Goal: Task Accomplishment & Management: Complete application form

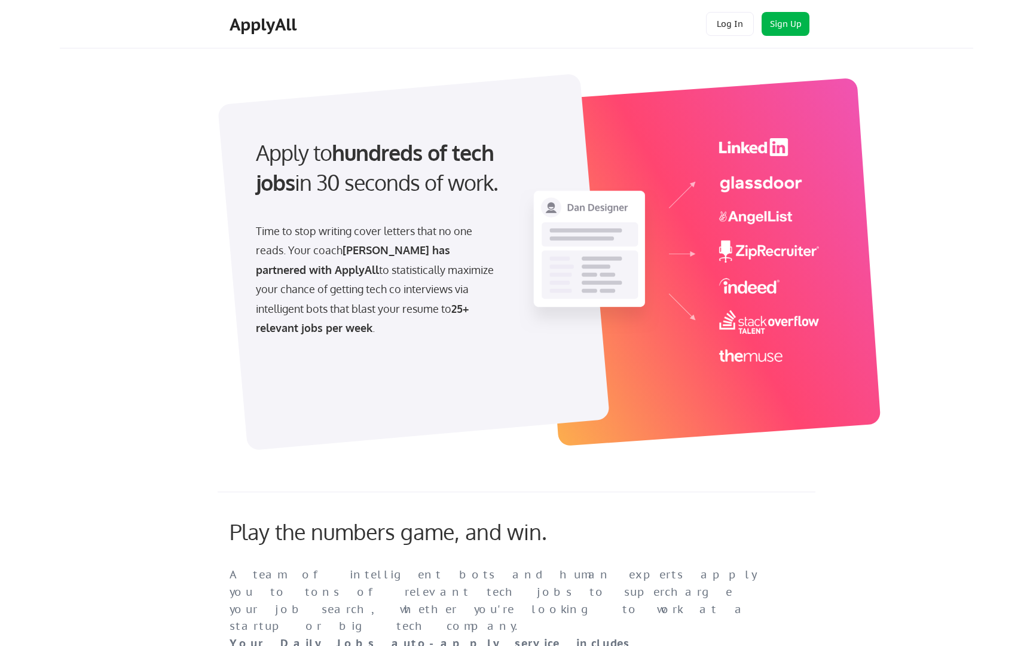
click at [782, 20] on button "Sign Up" at bounding box center [786, 24] width 48 height 24
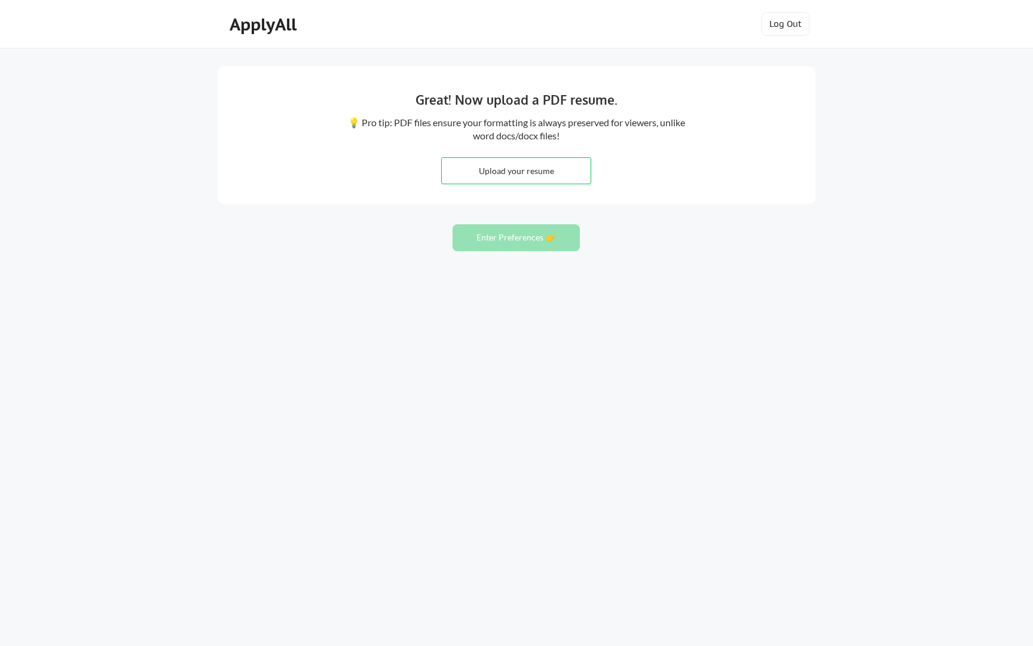
click at [531, 173] on input "file" at bounding box center [516, 171] width 149 height 26
type input "C:\fakepath\Archana_Bhat_Resume_Sep2025.pdf"
click at [533, 237] on button "Enter Preferences 👉" at bounding box center [516, 237] width 127 height 27
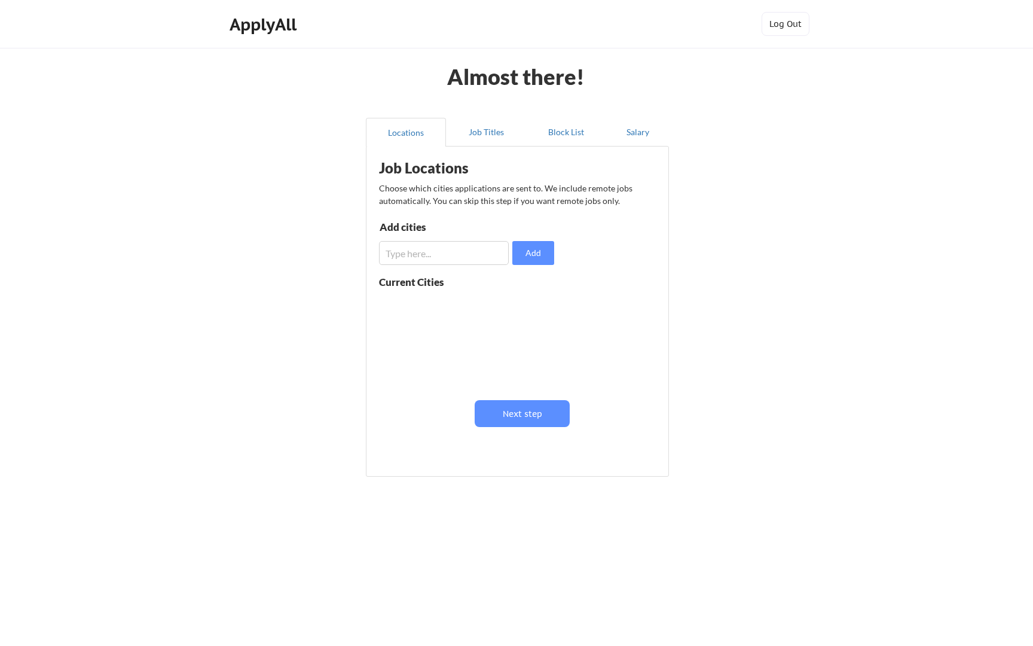
click at [448, 252] on input "input" at bounding box center [444, 253] width 130 height 24
type input "[GEOGRAPHIC_DATA]"
click at [537, 257] on button "Add" at bounding box center [533, 253] width 42 height 24
click at [483, 133] on button "Job Titles" at bounding box center [486, 132] width 80 height 29
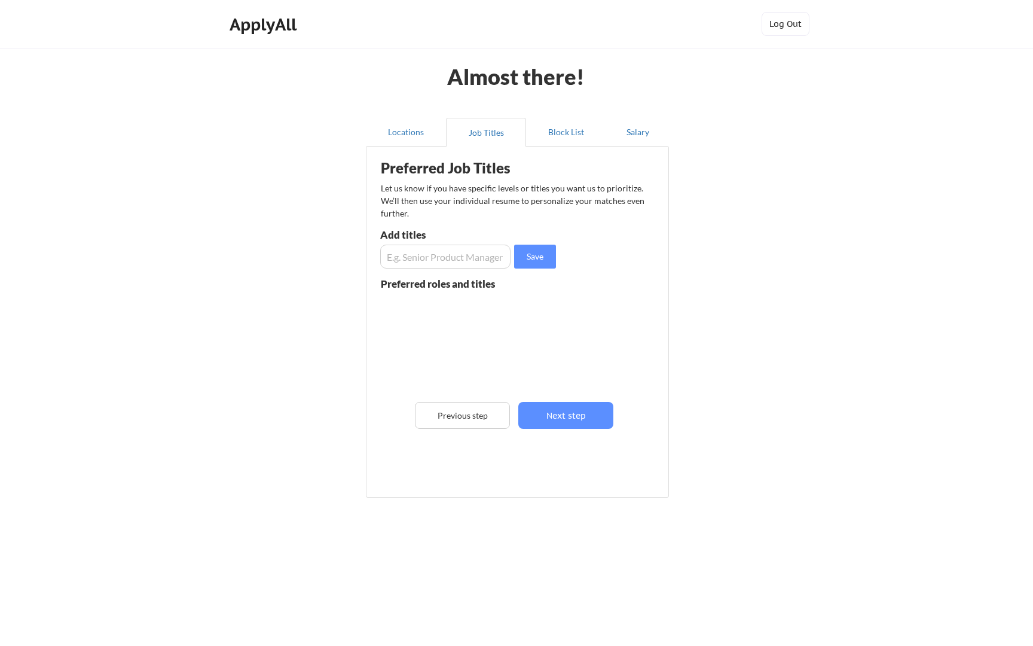
click at [442, 255] on input "input" at bounding box center [445, 256] width 130 height 24
type input "Senior Program Manager"
click at [552, 258] on button "Save" at bounding box center [535, 256] width 42 height 24
click at [450, 259] on input "input" at bounding box center [445, 256] width 130 height 24
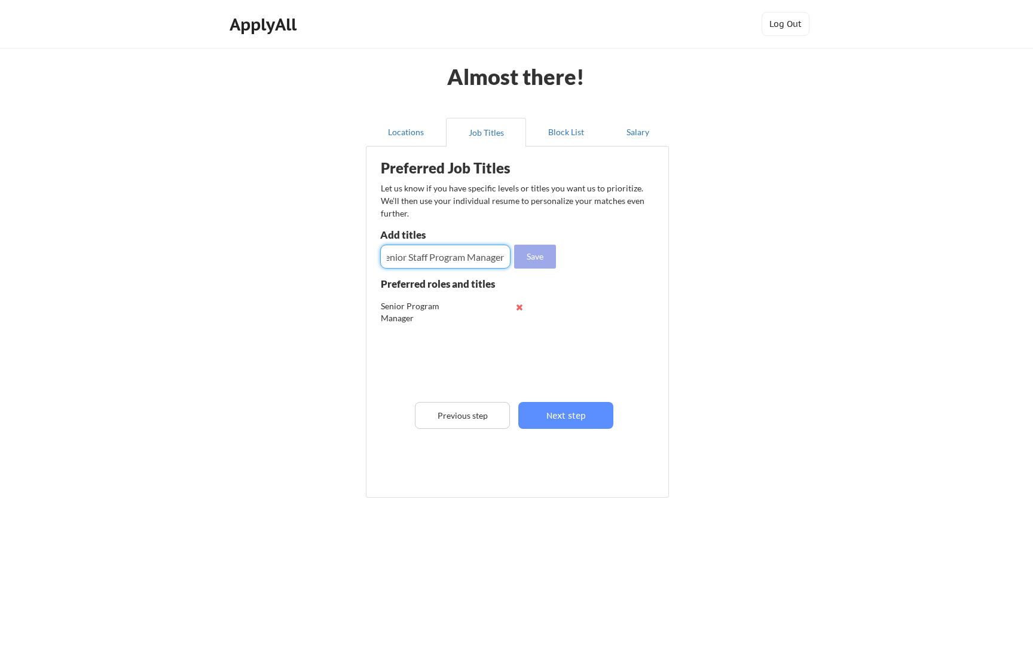
type input "Senior Staff Program Manager"
click at [535, 264] on button "Save" at bounding box center [535, 256] width 42 height 24
click at [465, 261] on input "input" at bounding box center [445, 256] width 130 height 24
type input "Principal Program Manager"
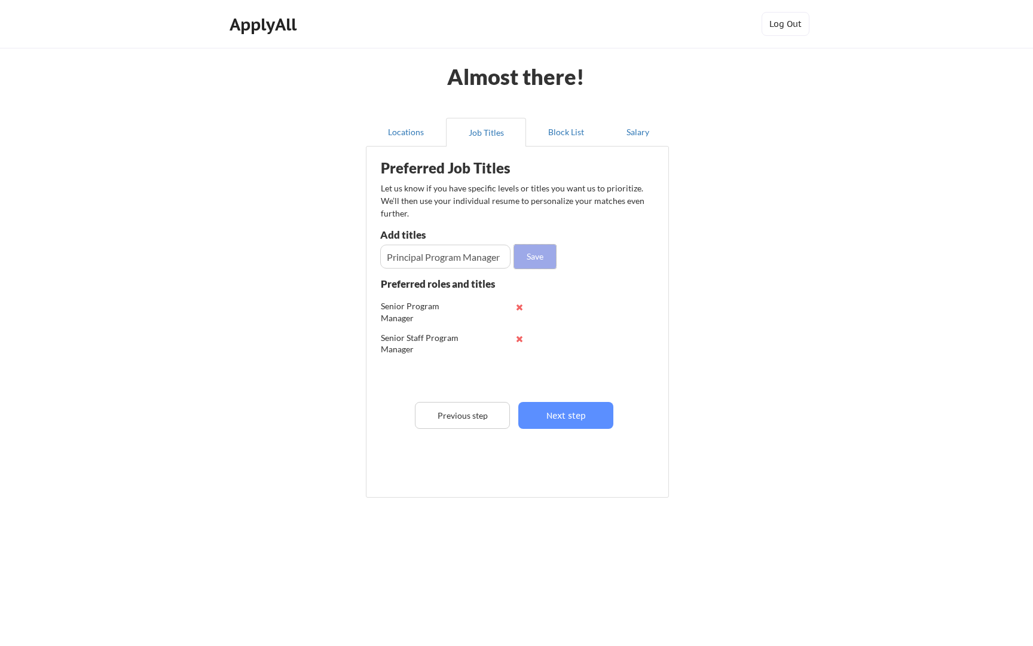
click at [540, 256] on button "Save" at bounding box center [535, 256] width 42 height 24
click at [457, 259] on input "input" at bounding box center [445, 256] width 130 height 24
type input "Director Business Manager"
click at [539, 258] on button "Save" at bounding box center [535, 256] width 42 height 24
click at [458, 261] on input "input" at bounding box center [445, 256] width 130 height 24
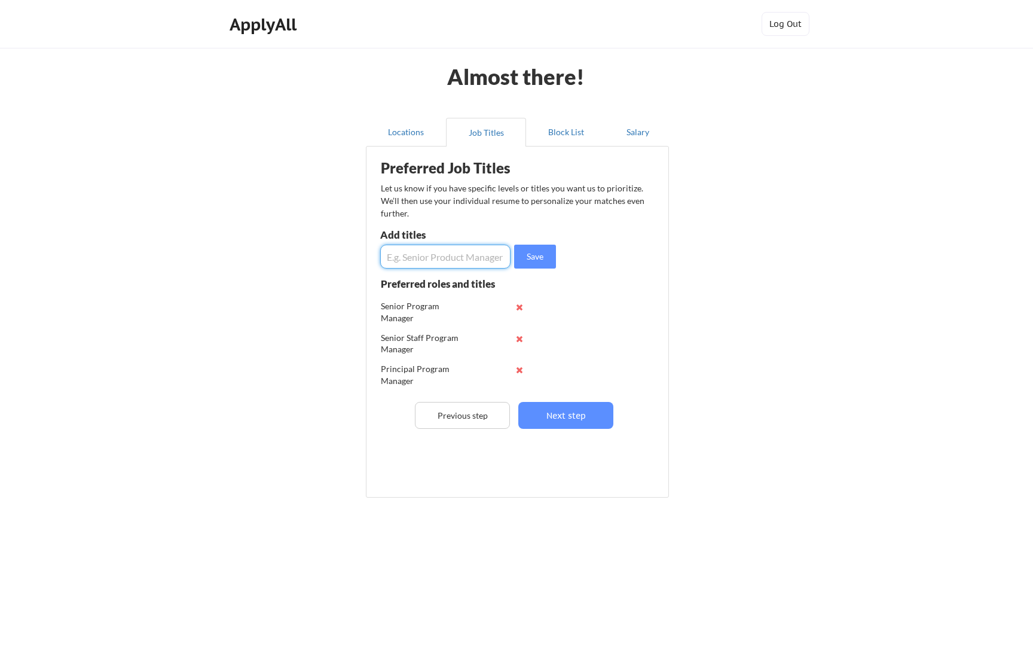
click at [458, 260] on input "input" at bounding box center [445, 256] width 130 height 24
type input "Senior Operations Program Manager"
click at [548, 255] on button "Save" at bounding box center [535, 256] width 42 height 24
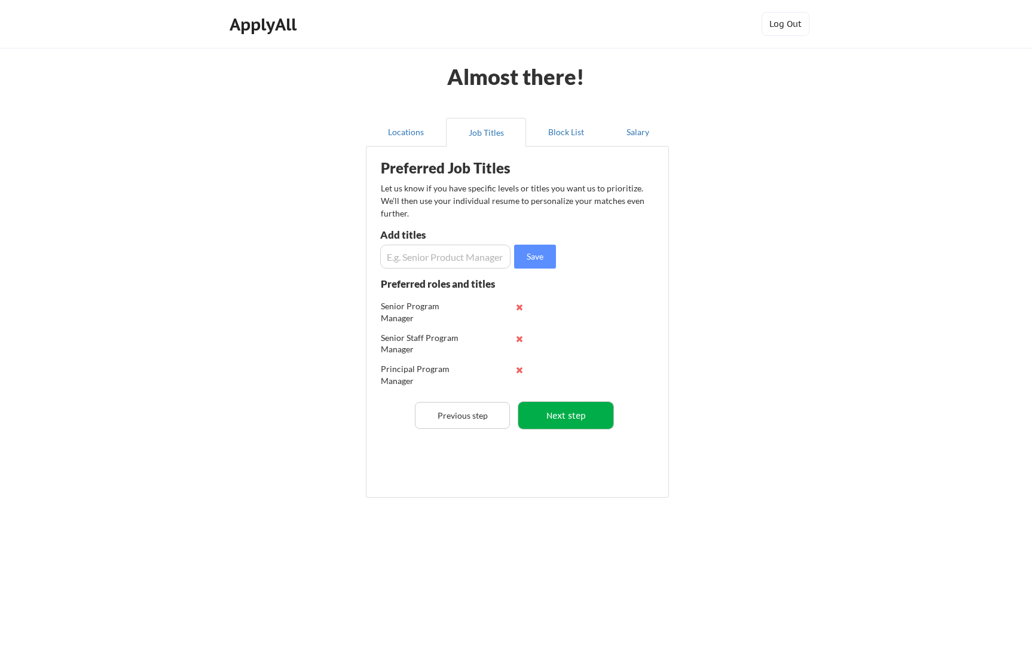
click at [576, 412] on button "Next step" at bounding box center [565, 415] width 95 height 27
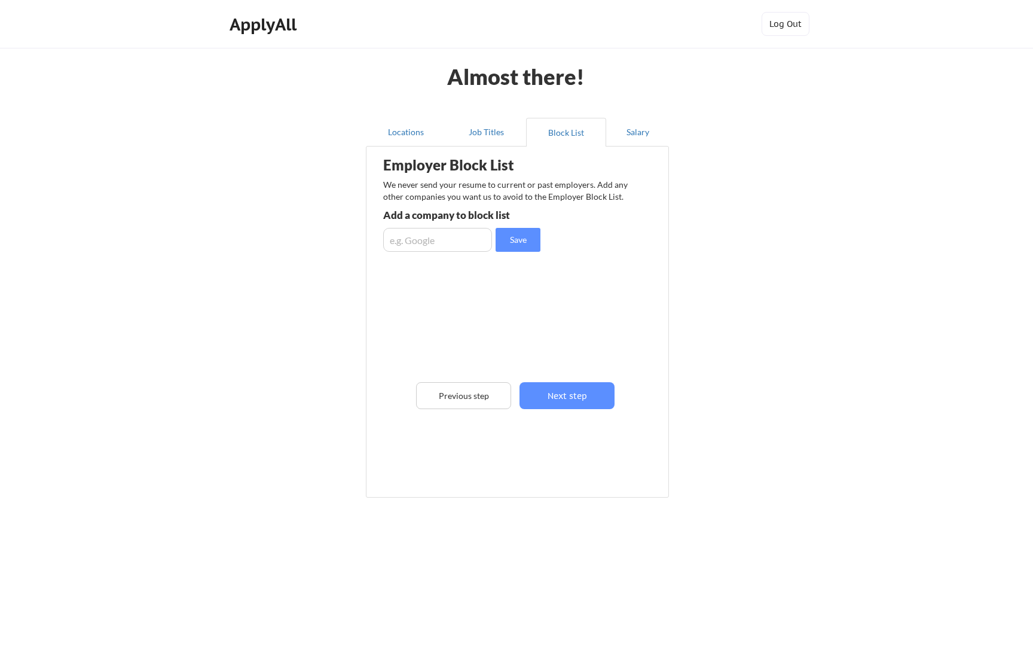
click at [450, 242] on input "input" at bounding box center [437, 240] width 109 height 24
type input "Amazon"
click at [511, 237] on button "Save" at bounding box center [518, 240] width 45 height 24
click at [459, 237] on input "input" at bounding box center [437, 240] width 109 height 24
type input "Expedia"
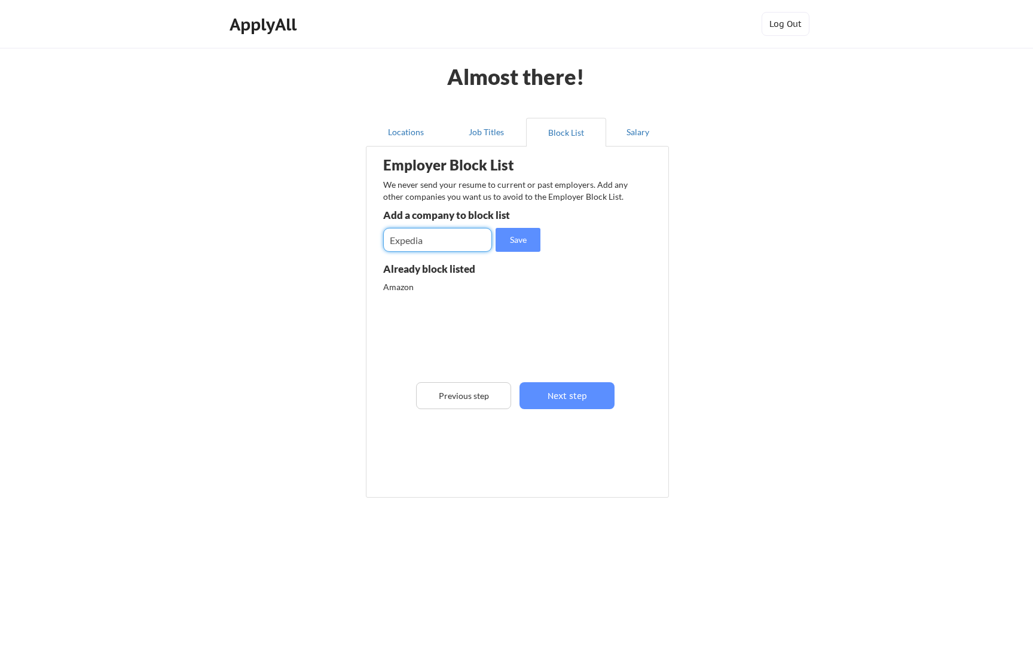
click at [510, 199] on div "We never send your resume to current or past employers. Add any other companies…" at bounding box center [509, 190] width 252 height 23
click at [510, 241] on button "Save" at bounding box center [518, 240] width 45 height 24
click at [575, 398] on button "Next step" at bounding box center [566, 395] width 95 height 27
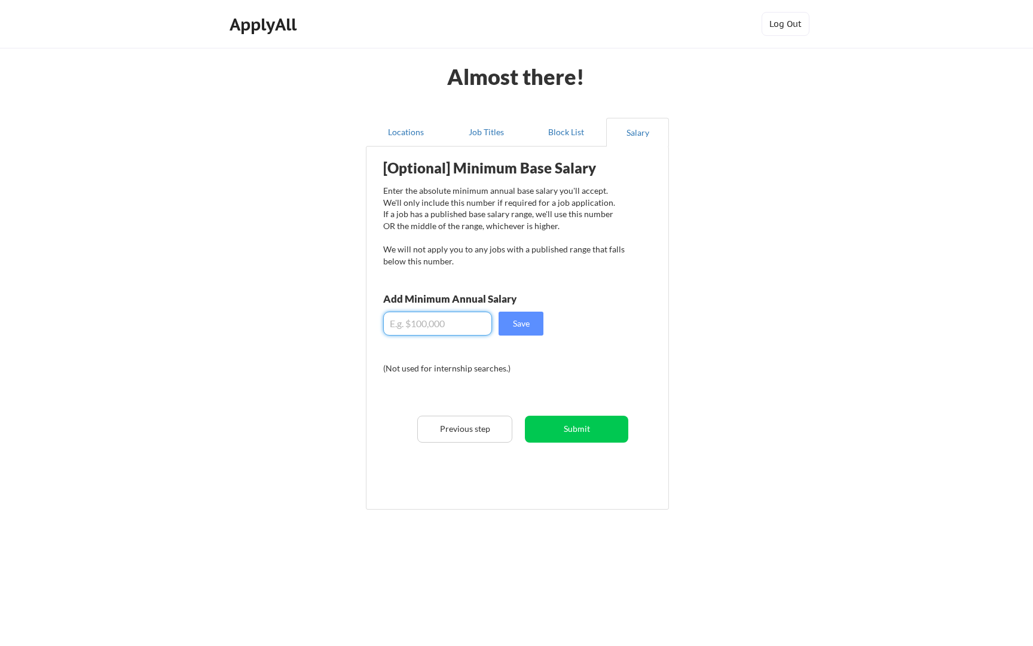
click at [459, 321] on input "input" at bounding box center [437, 323] width 109 height 24
type input "$150,000"
drag, startPoint x: 439, startPoint y: 326, endPoint x: 401, endPoint y: 325, distance: 38.9
click at [401, 325] on input "input" at bounding box center [437, 323] width 109 height 24
click at [449, 332] on input "input" at bounding box center [437, 323] width 109 height 24
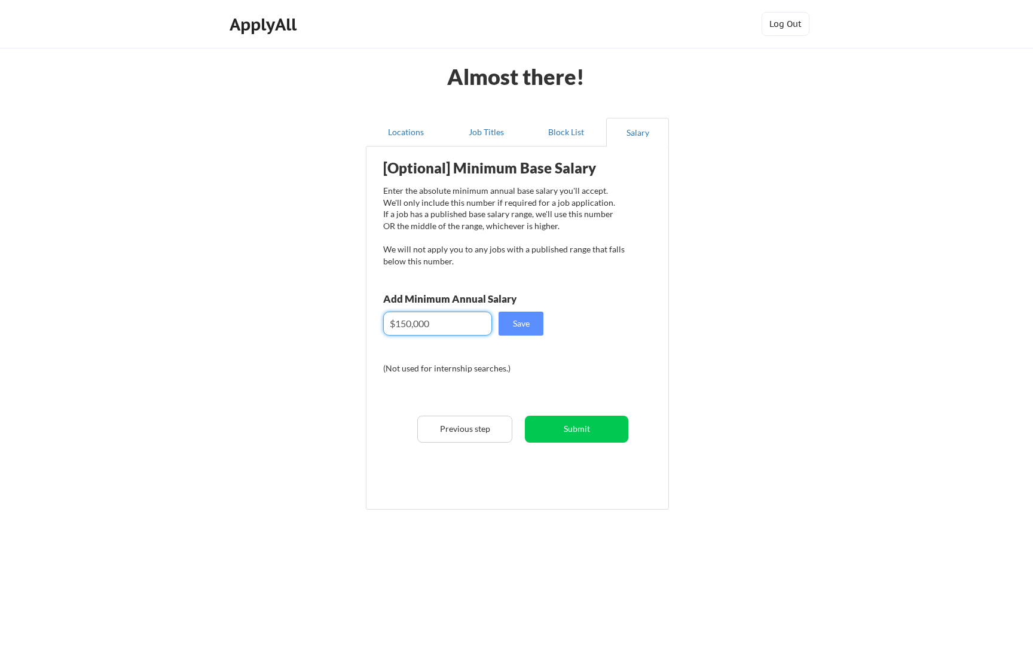
drag, startPoint x: 449, startPoint y: 332, endPoint x: 363, endPoint y: 326, distance: 86.3
click at [363, 326] on div "Locations Job Titles Block List Salary Employer Block List We never send your r…" at bounding box center [516, 314] width 317 height 413
click at [560, 423] on button "Submit" at bounding box center [576, 428] width 103 height 27
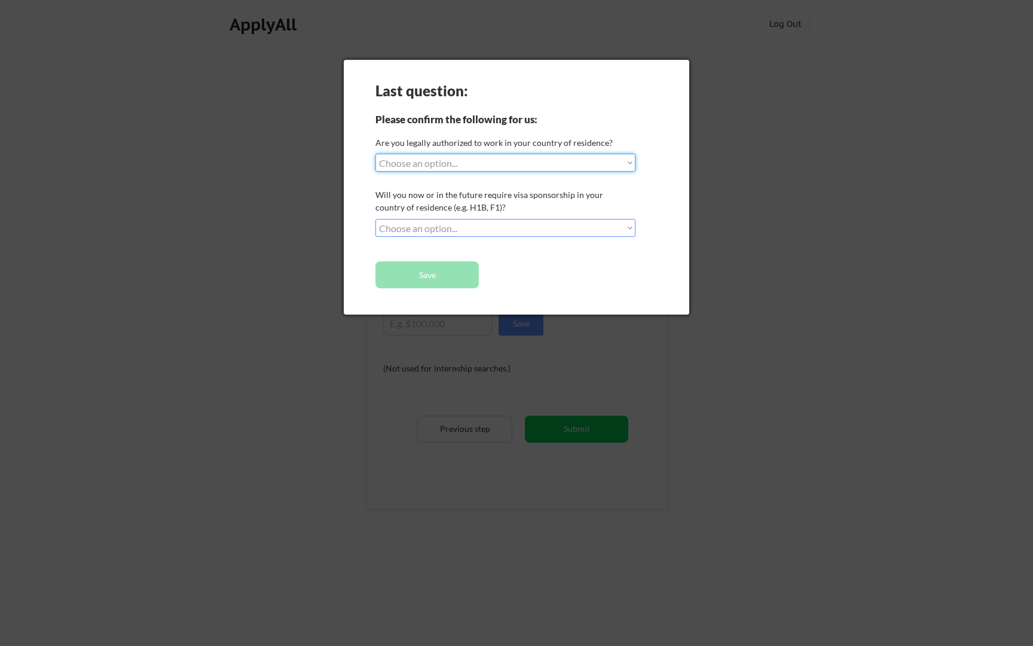
click at [487, 161] on select "Choose an option... Yes, I am a US Citizen Yes, I am a Canadian Citizen Yes, I …" at bounding box center [505, 163] width 260 height 18
select select ""yes__i_am_a_us_citizen""
click at [475, 227] on select "Choose an option... No, I will not need sponsorship Yes, I will need sponsorship" at bounding box center [505, 228] width 260 height 18
select select ""no__i_will_not_need_sponsorship""
click at [444, 279] on button "Save" at bounding box center [426, 274] width 103 height 27
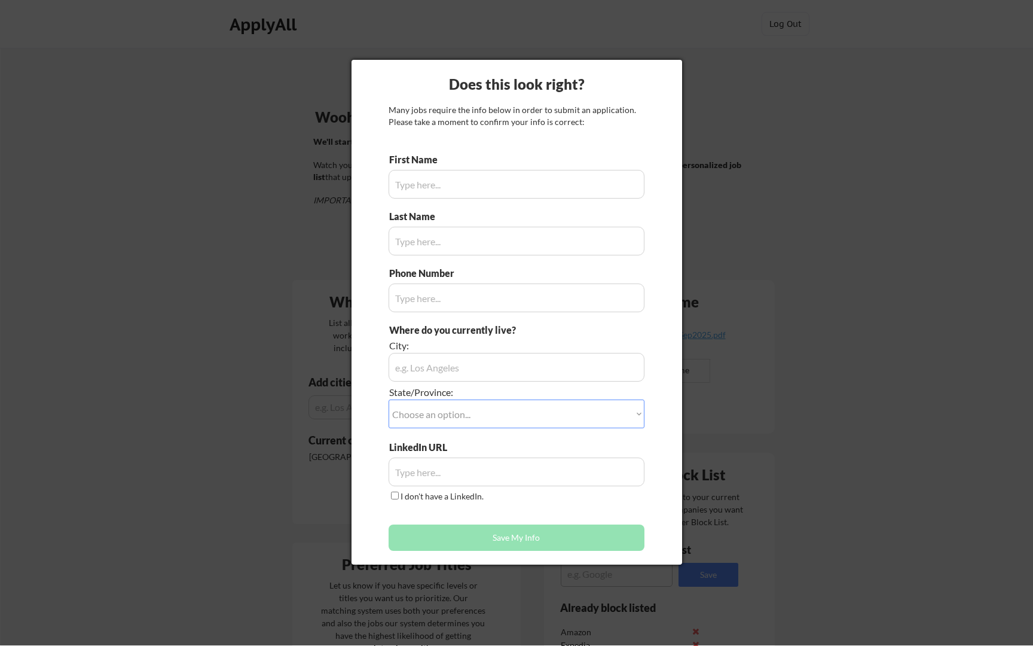
type input "Archana"
type input "425.273.1265"
type input "Seattle, WA"
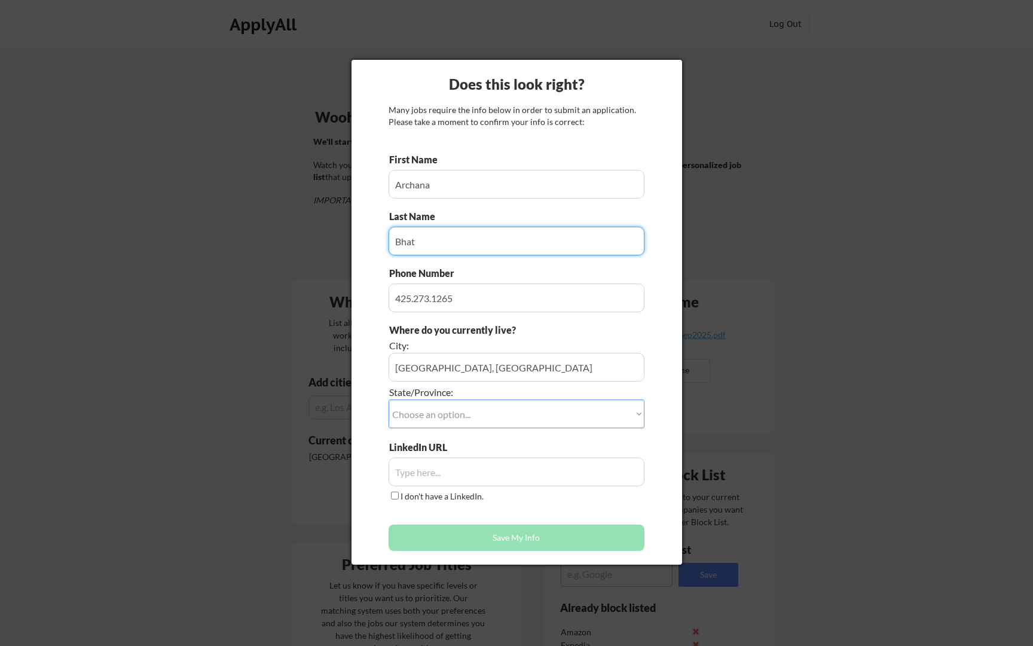
type input "Bhat"
click at [525, 409] on select "Choose an option... Other/Not Applicable Alabama Alaska Alberta Arizona Arkansa…" at bounding box center [517, 413] width 256 height 29
select select ""Washington""
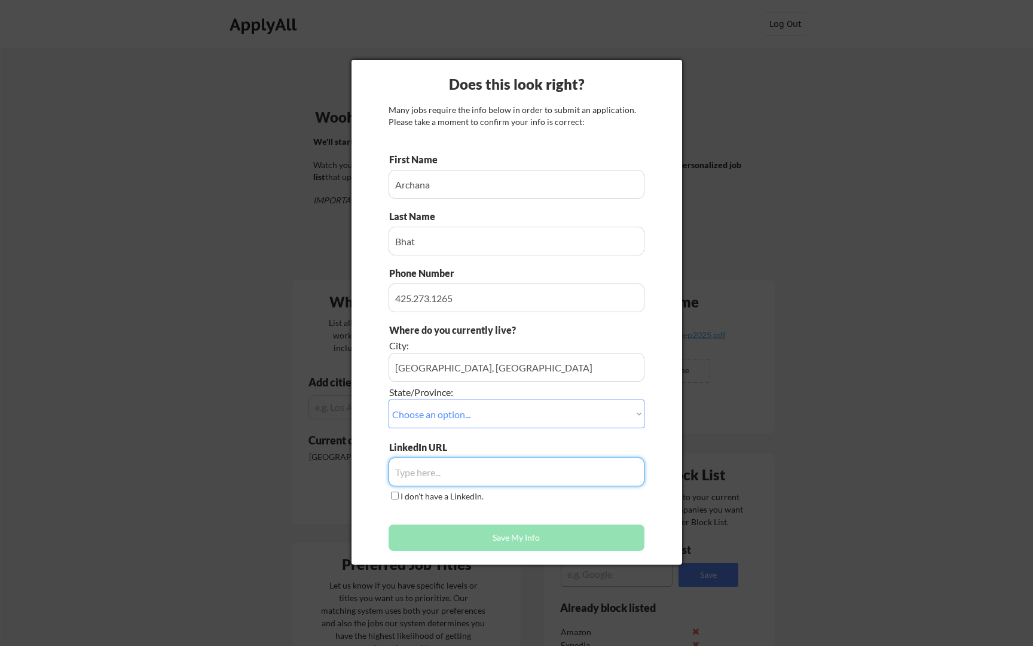
click at [486, 467] on input "input" at bounding box center [517, 471] width 256 height 29
paste input "https://www.sentinelone.com/jobs/?gh_jid=7030611003&gh_src=c61082833us#grnhse_a…"
type input "https://www.sentinelone.com/jobs/?gh_jid=7030611003&gh_src=c61082833us#grnhse_a…"
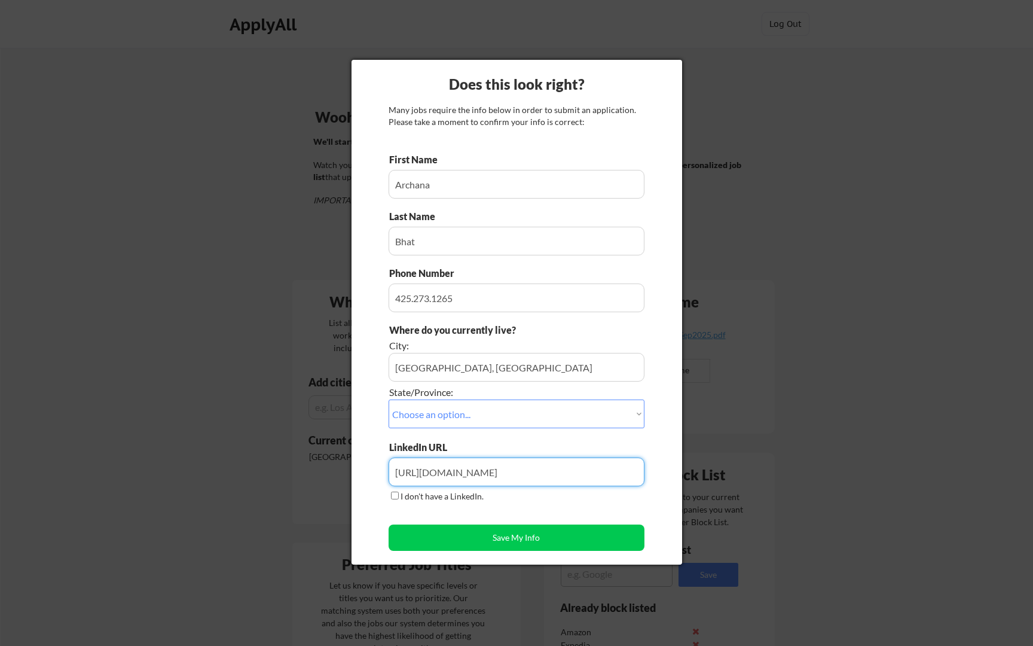
drag, startPoint x: 637, startPoint y: 473, endPoint x: 288, endPoint y: 473, distance: 349.7
click at [288, 473] on body "Your Dashboard Woohoo! You're ready to be applied! 🙌 We'll start applying you t…" at bounding box center [516, 323] width 1033 height 646
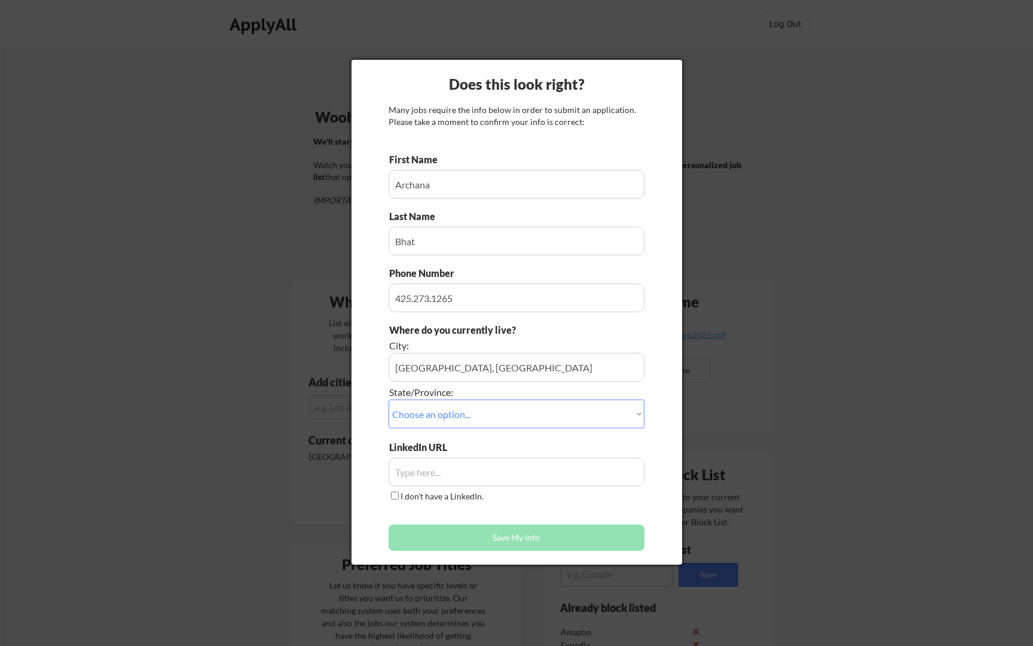
click at [488, 473] on input "input" at bounding box center [517, 471] width 256 height 29
paste input "https://www.linkedin.com/in/archanapbhat/"
type input "https://www.linkedin.com/in/archanapbhat/"
click at [524, 540] on button "Save My Info" at bounding box center [517, 537] width 256 height 26
type input "Seattle, WA, Washington"
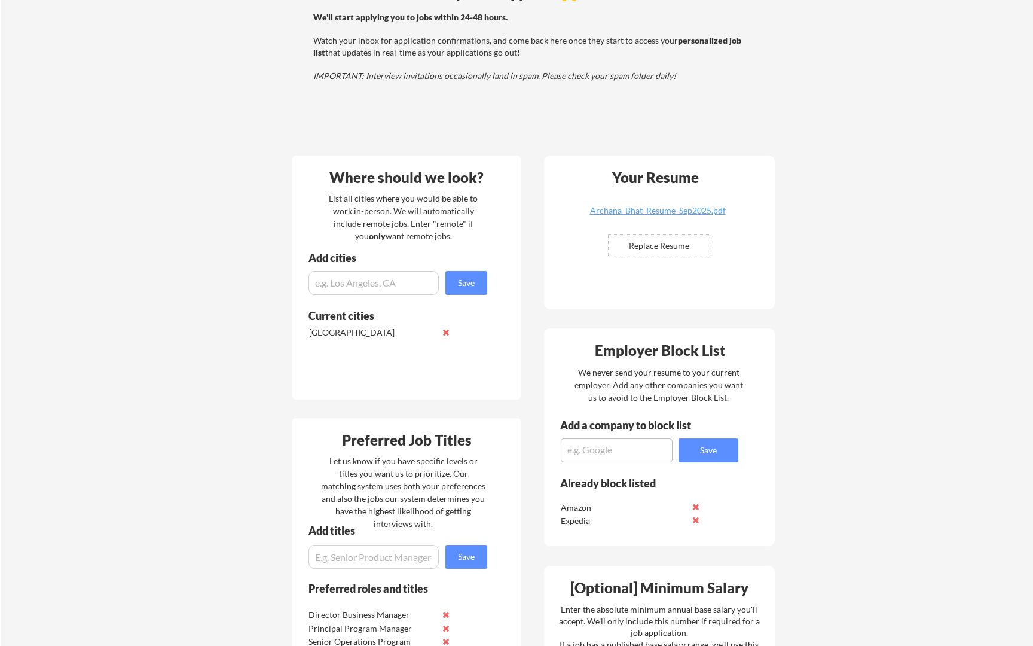
scroll to position [126, 0]
click at [401, 282] on input "input" at bounding box center [373, 282] width 130 height 24
type input "Remote"
click at [473, 285] on button "Save" at bounding box center [466, 282] width 42 height 24
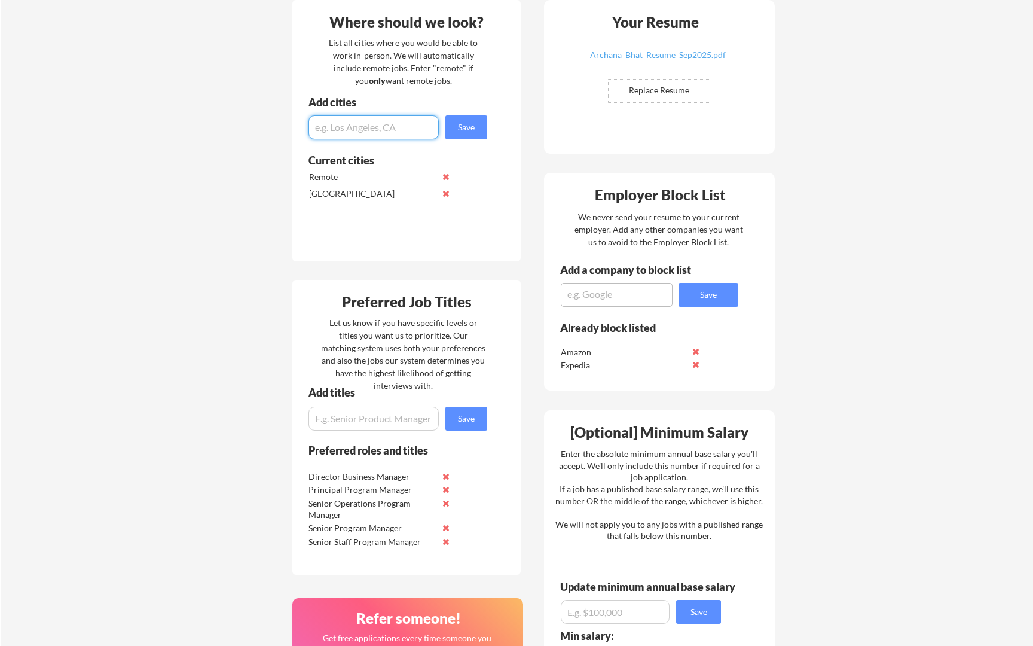
scroll to position [0, 0]
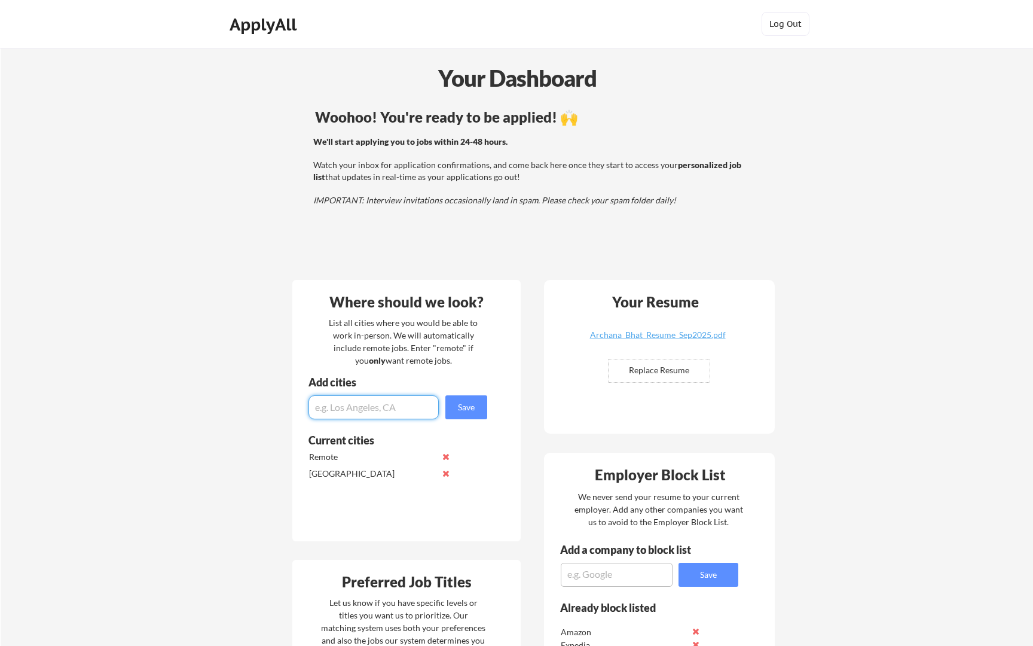
click at [280, 28] on div "ApplyAll" at bounding box center [265, 24] width 71 height 20
click at [277, 13] on div "ApplyAll" at bounding box center [265, 24] width 94 height 24
click at [280, 23] on div "ApplyAll" at bounding box center [265, 24] width 71 height 20
click at [446, 474] on button at bounding box center [445, 473] width 9 height 9
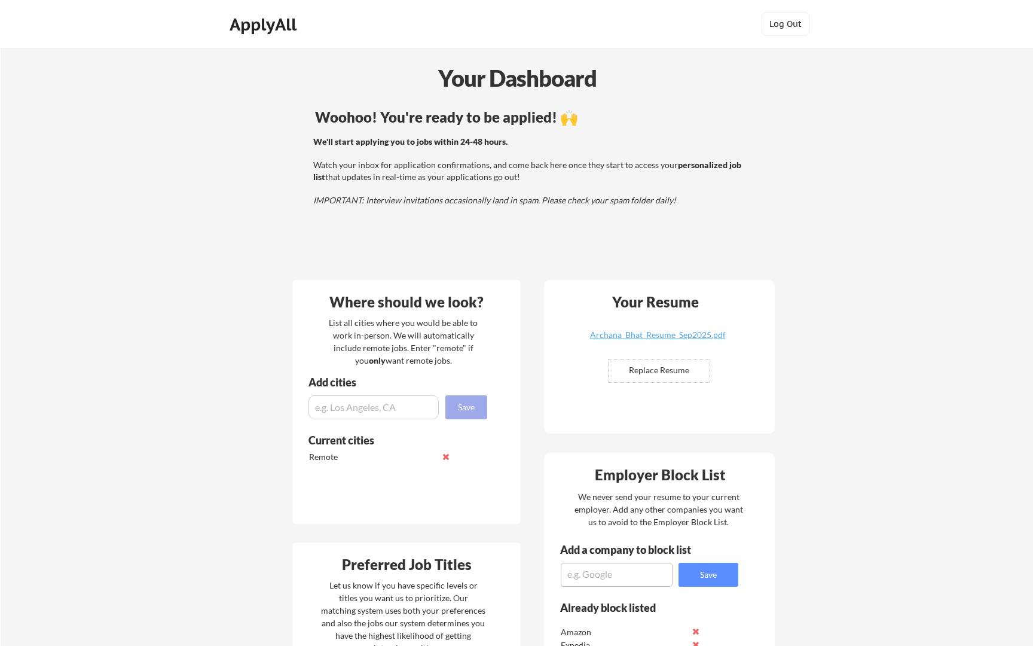
click at [485, 404] on button "Save" at bounding box center [466, 407] width 42 height 24
click at [783, 26] on button "Log Out" at bounding box center [786, 24] width 48 height 24
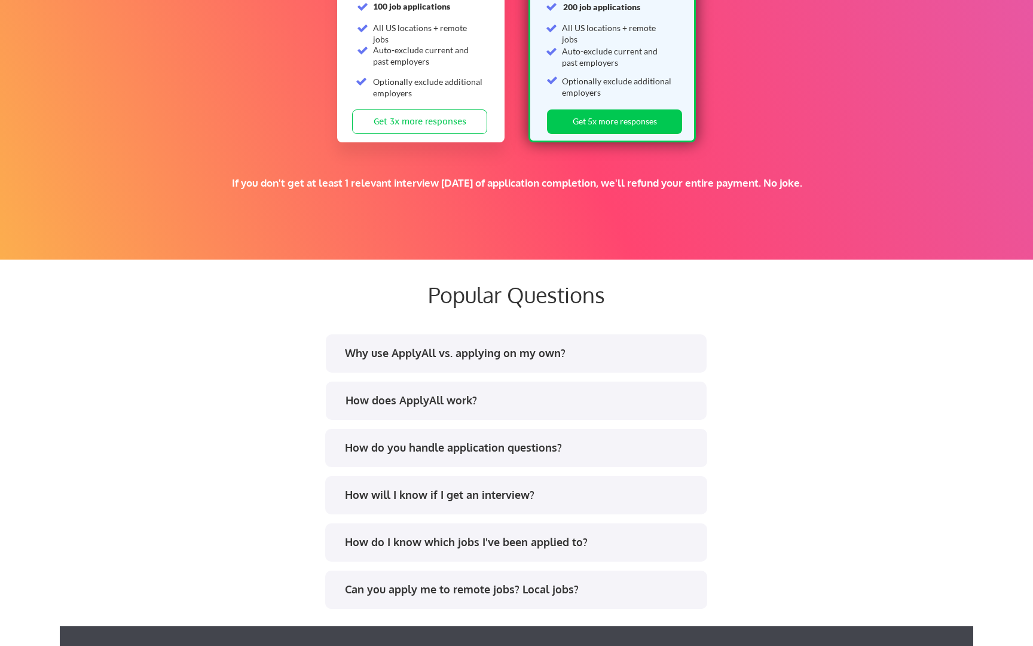
scroll to position [2025, 0]
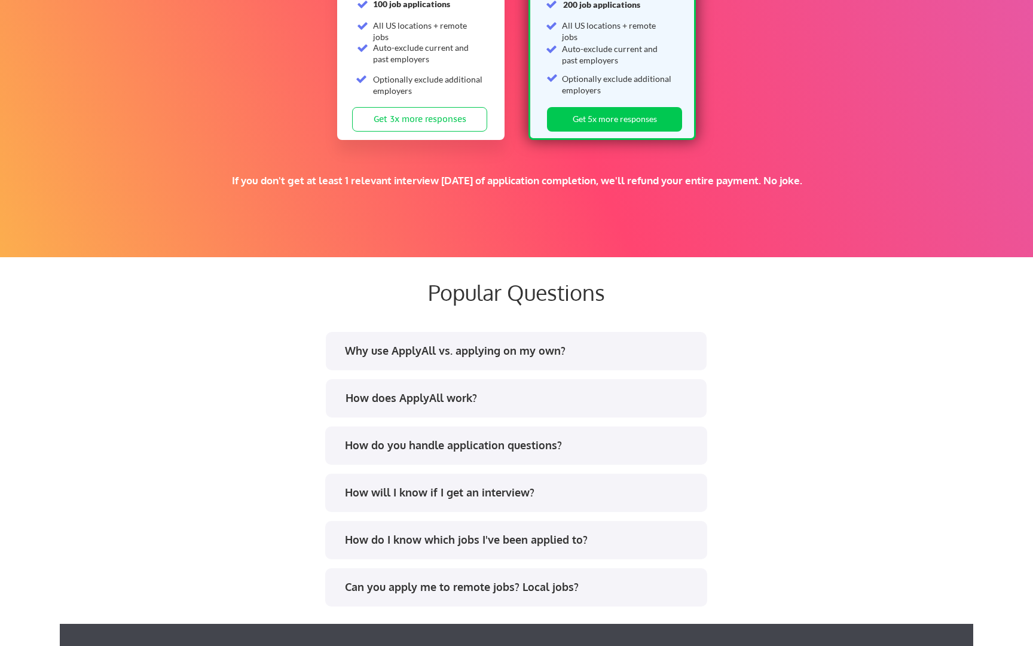
click at [583, 352] on div "Why use ApplyAll vs. applying on my own?" at bounding box center [520, 350] width 351 height 15
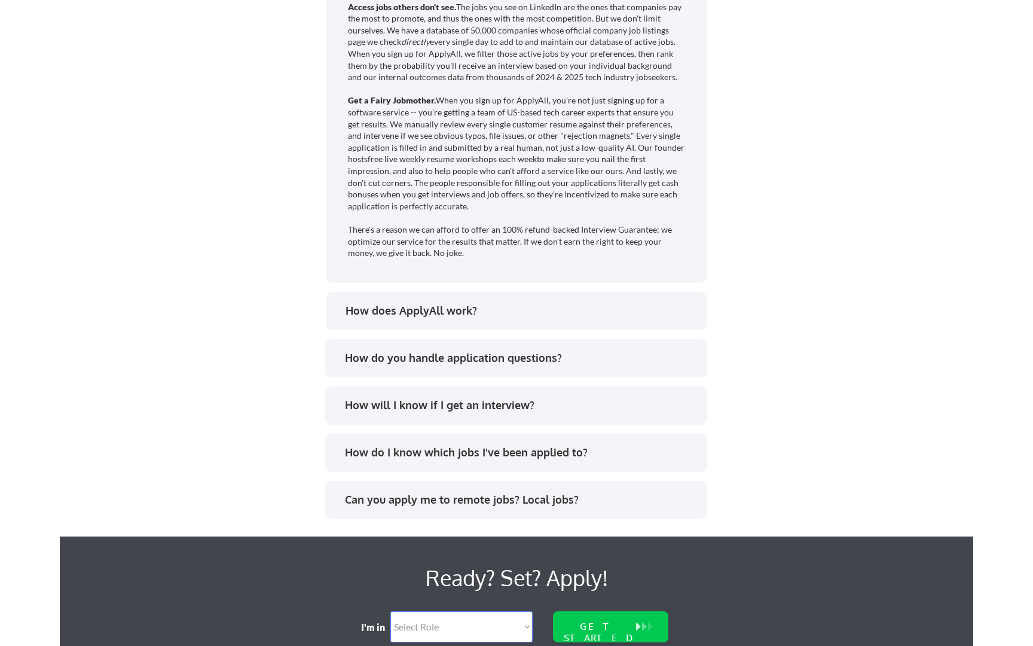
scroll to position [2481, 0]
click at [526, 357] on div "How do you handle application questions?" at bounding box center [520, 357] width 351 height 15
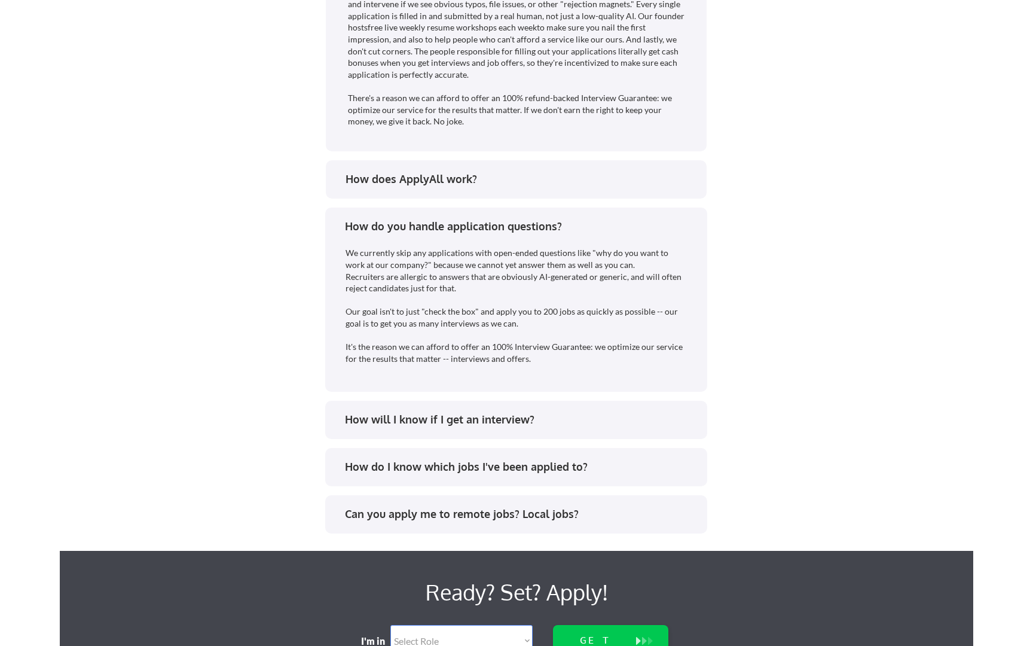
scroll to position [2615, 0]
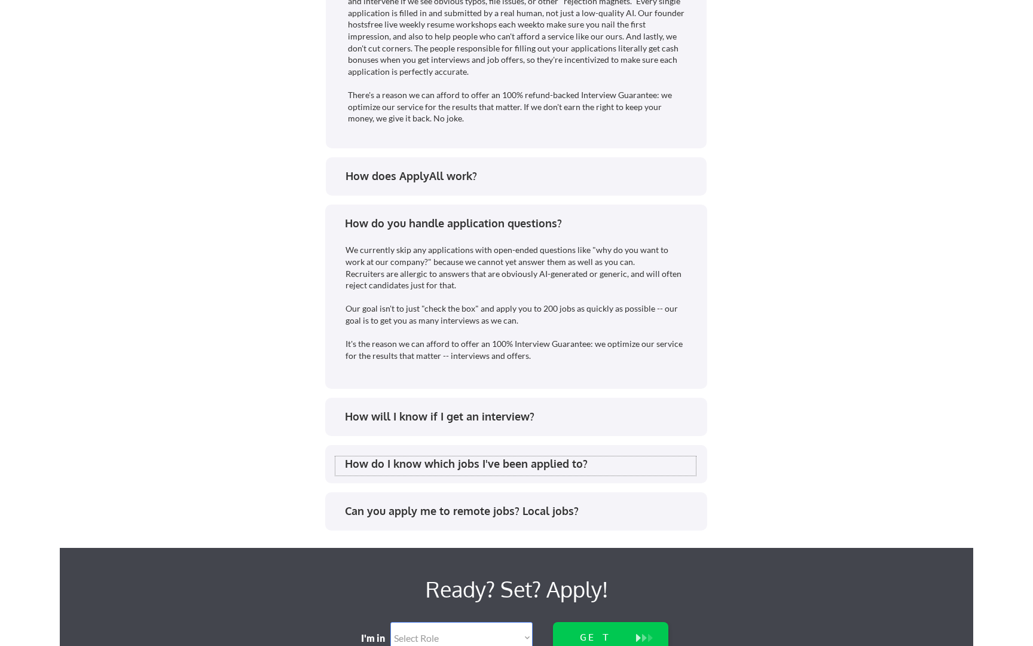
click at [523, 466] on div "How do I know which jobs I've been applied to?" at bounding box center [520, 463] width 351 height 15
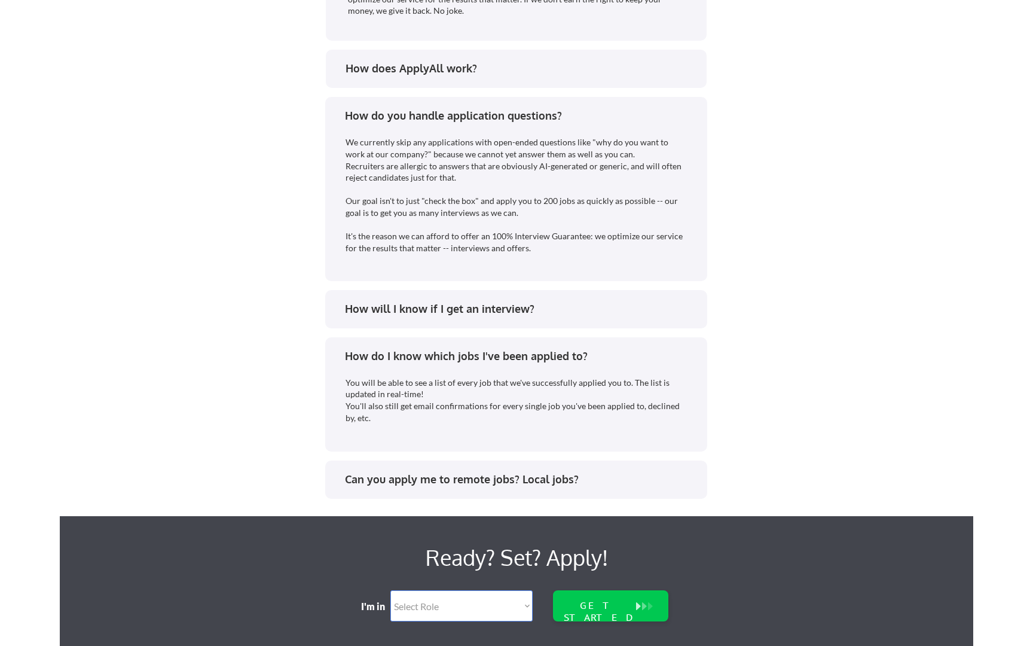
scroll to position [2725, 0]
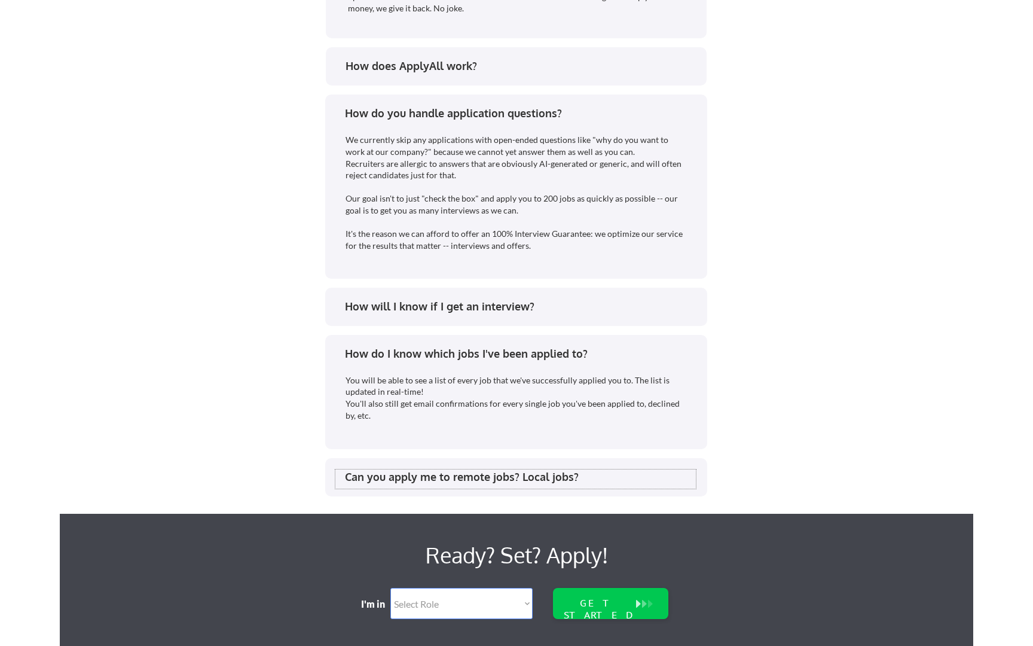
click at [521, 479] on div "Can you apply me to remote jobs? Local jobs?" at bounding box center [520, 476] width 351 height 15
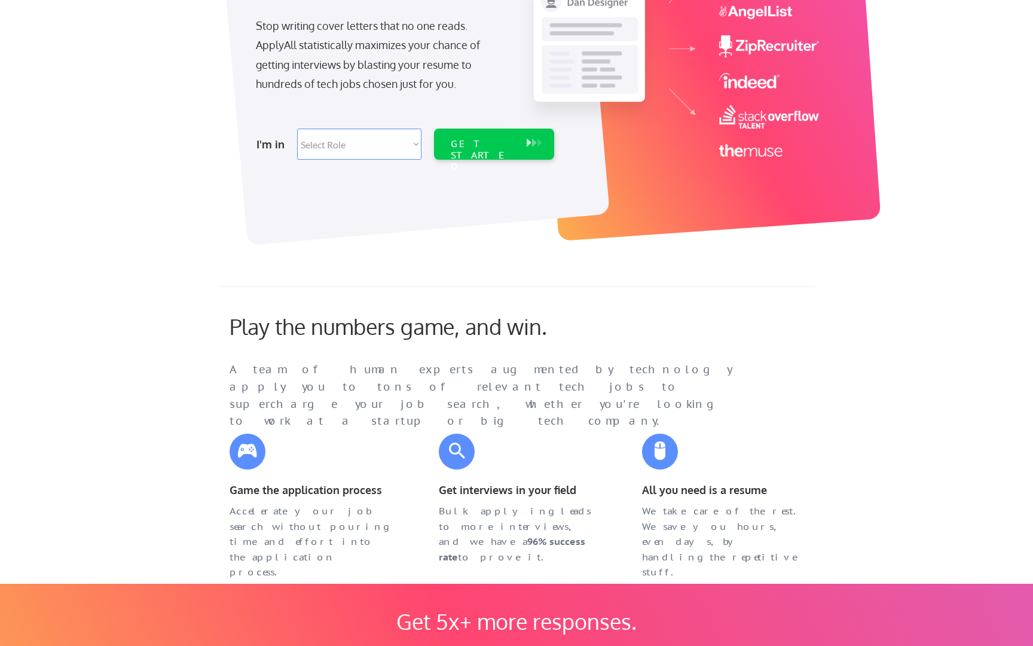
scroll to position [0, 0]
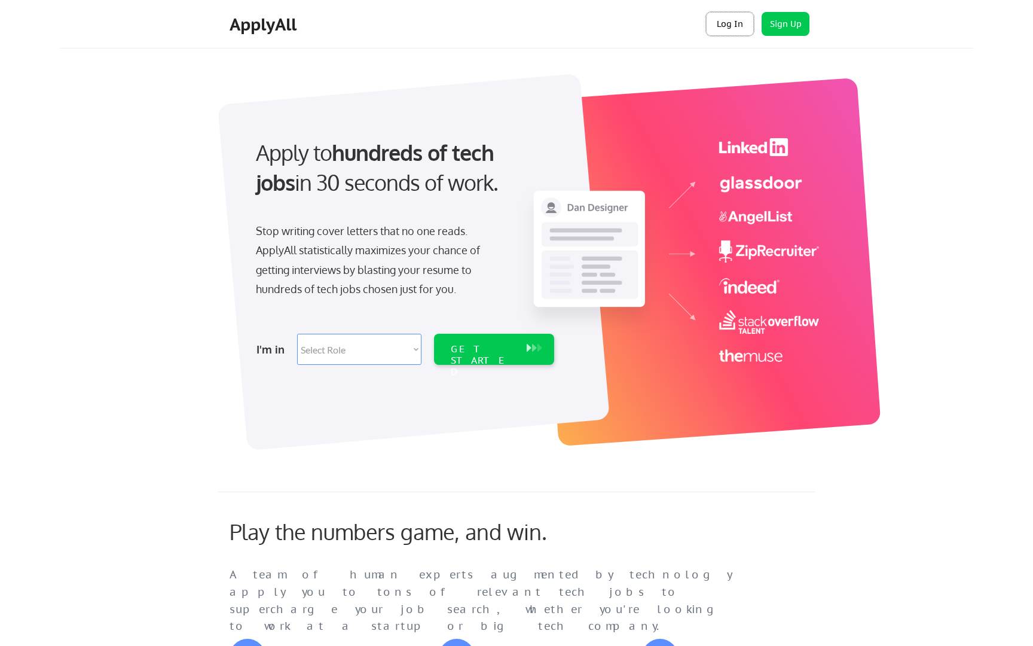
click at [733, 25] on button "Log In" at bounding box center [730, 24] width 48 height 24
click at [724, 27] on button "Log In" at bounding box center [730, 24] width 48 height 24
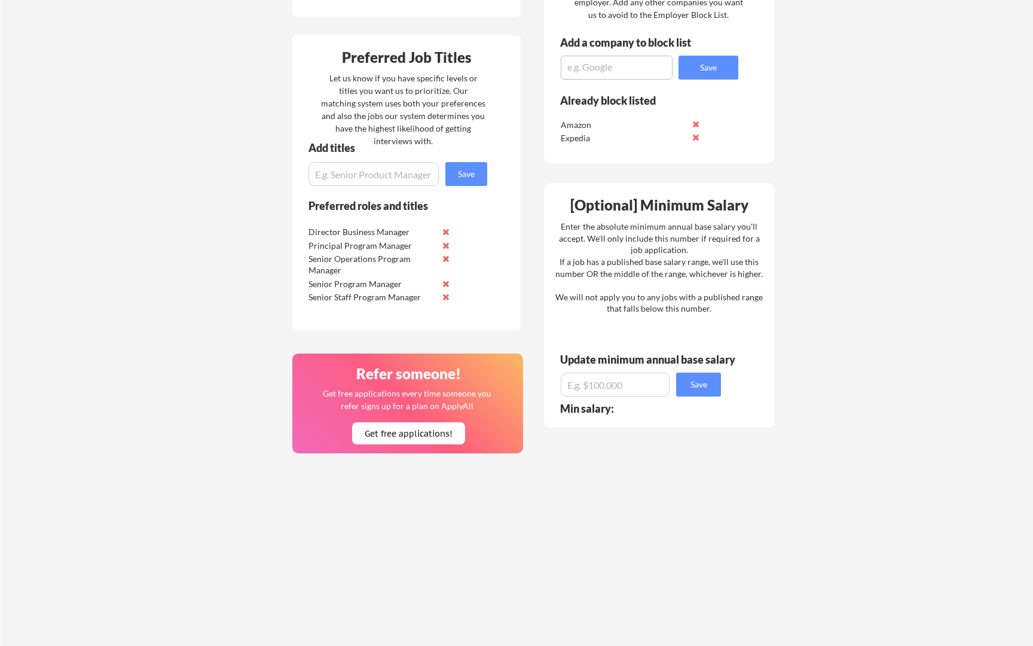
scroll to position [508, 0]
click at [631, 385] on input "input" at bounding box center [615, 384] width 109 height 24
click at [622, 388] on input "input" at bounding box center [615, 384] width 109 height 24
click at [577, 384] on input "input" at bounding box center [615, 384] width 109 height 24
click at [619, 384] on input "input" at bounding box center [615, 384] width 109 height 24
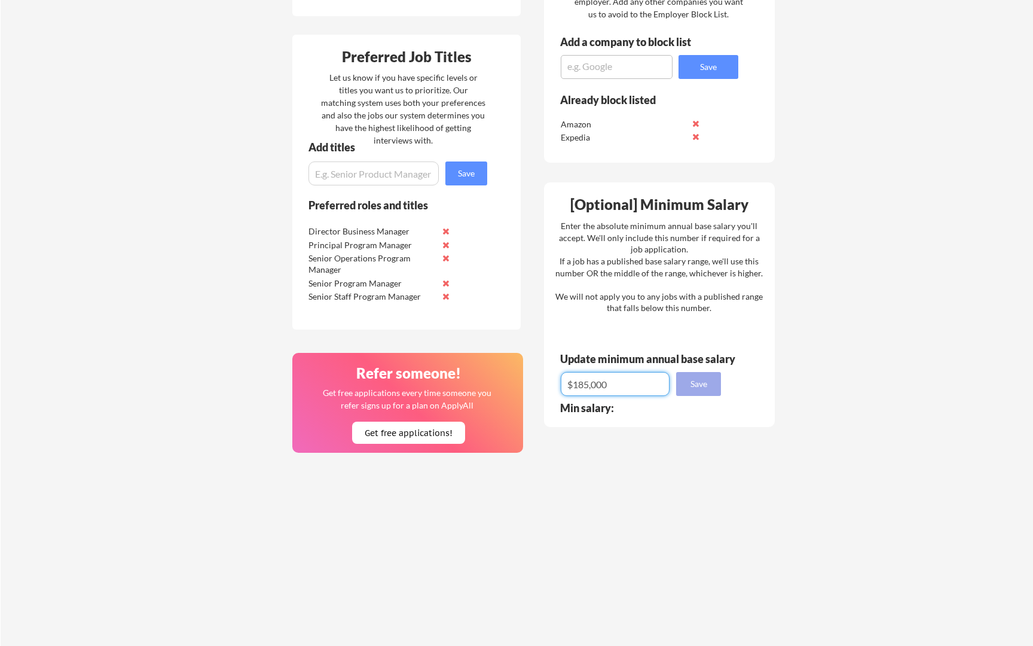
type input "$185,000"
click at [696, 388] on button "Save" at bounding box center [698, 384] width 45 height 24
click at [705, 387] on button "Save" at bounding box center [698, 384] width 45 height 24
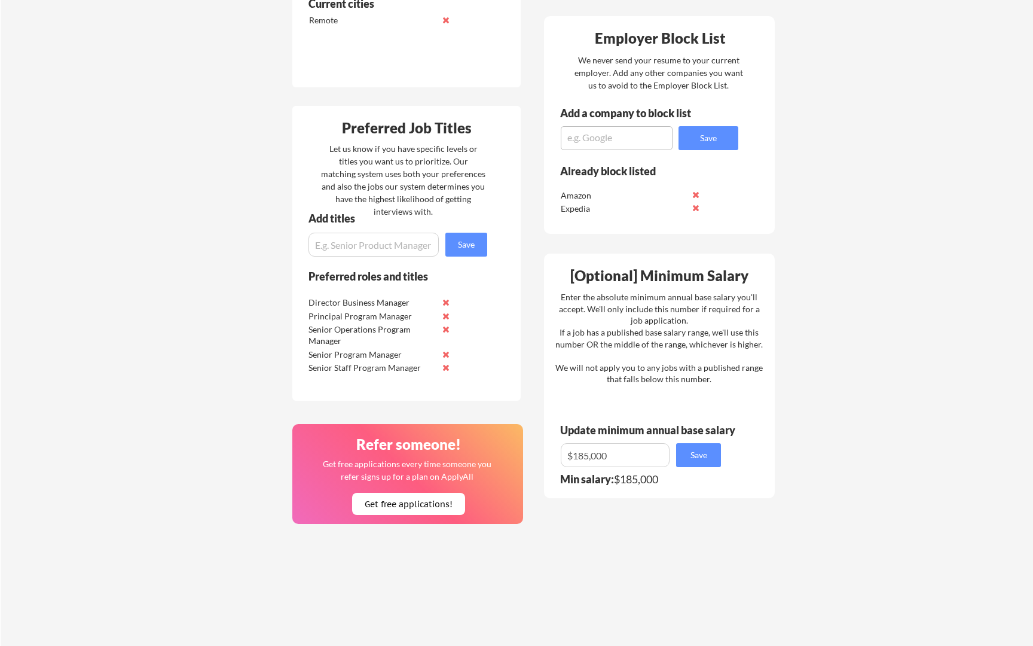
scroll to position [310, 0]
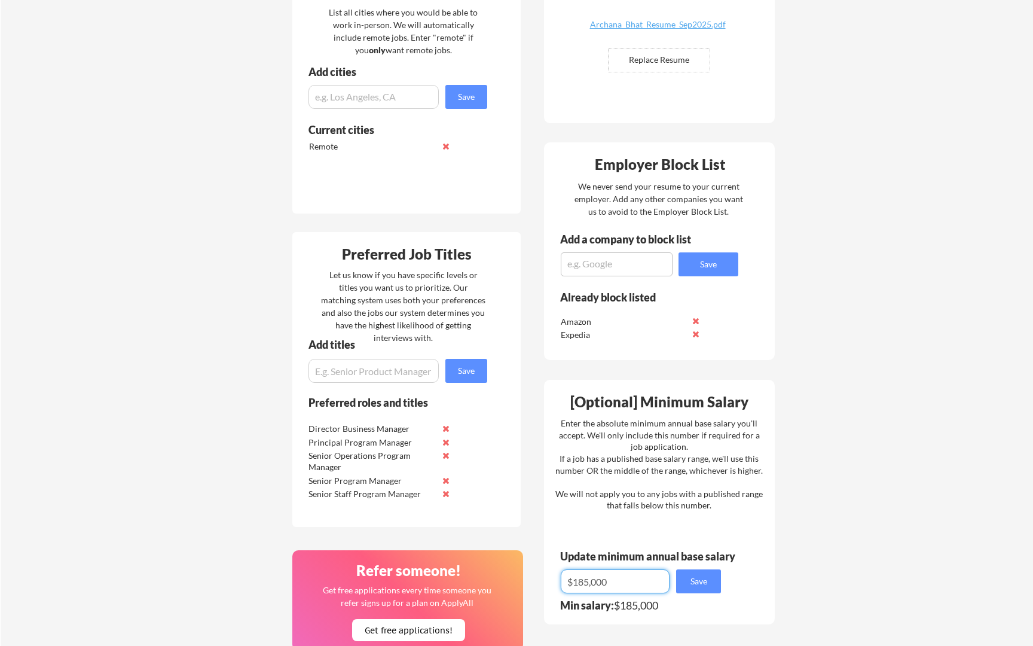
drag, startPoint x: 626, startPoint y: 583, endPoint x: 542, endPoint y: 582, distance: 84.3
click at [542, 582] on div "Where should we look? List all cities where you would be able to work in-person…" at bounding box center [533, 413] width 503 height 909
click at [701, 582] on button "Save" at bounding box center [698, 581] width 45 height 24
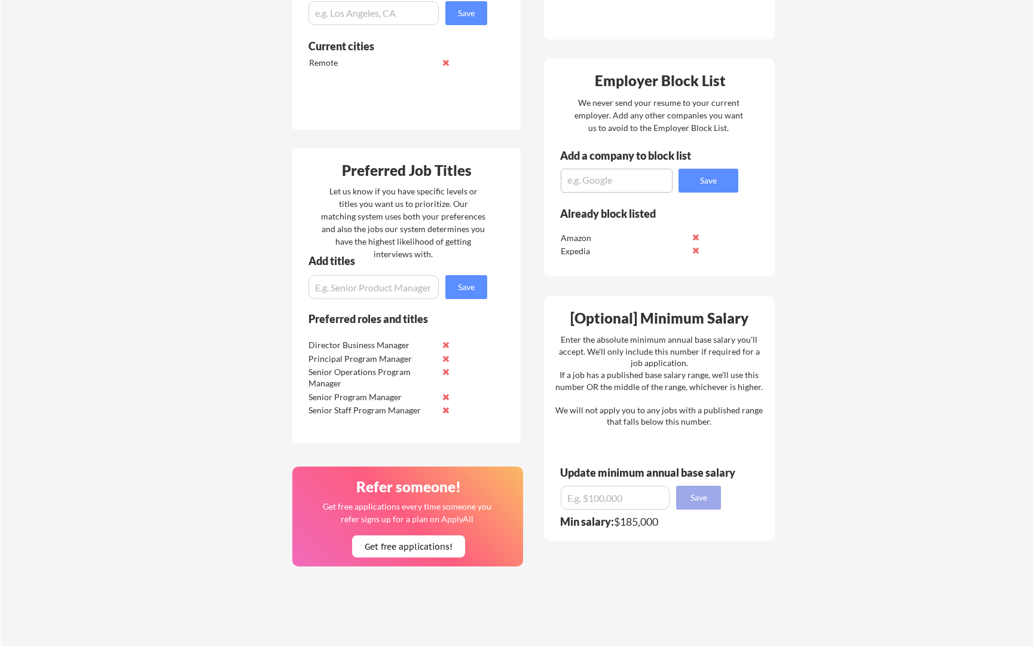
scroll to position [393, 0]
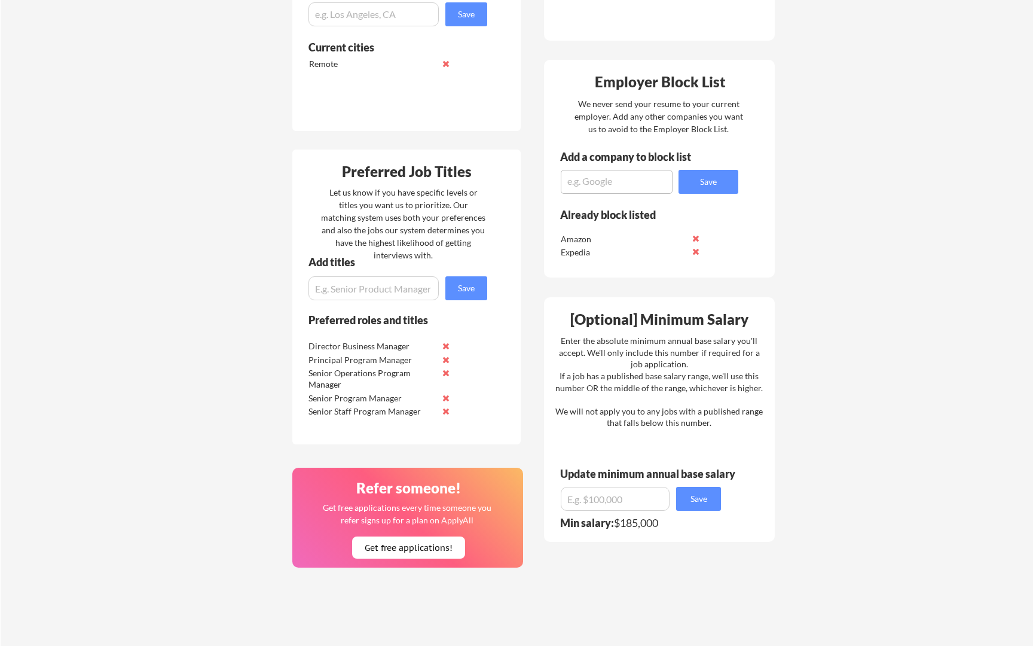
click at [654, 524] on div "Min salary: $185,000" at bounding box center [644, 522] width 169 height 11
click at [632, 502] on input "input" at bounding box center [615, 499] width 109 height 24
type input "$0.0"
click at [693, 500] on button "Save" at bounding box center [698, 499] width 45 height 24
click at [693, 500] on button "Saved!" at bounding box center [698, 499] width 45 height 24
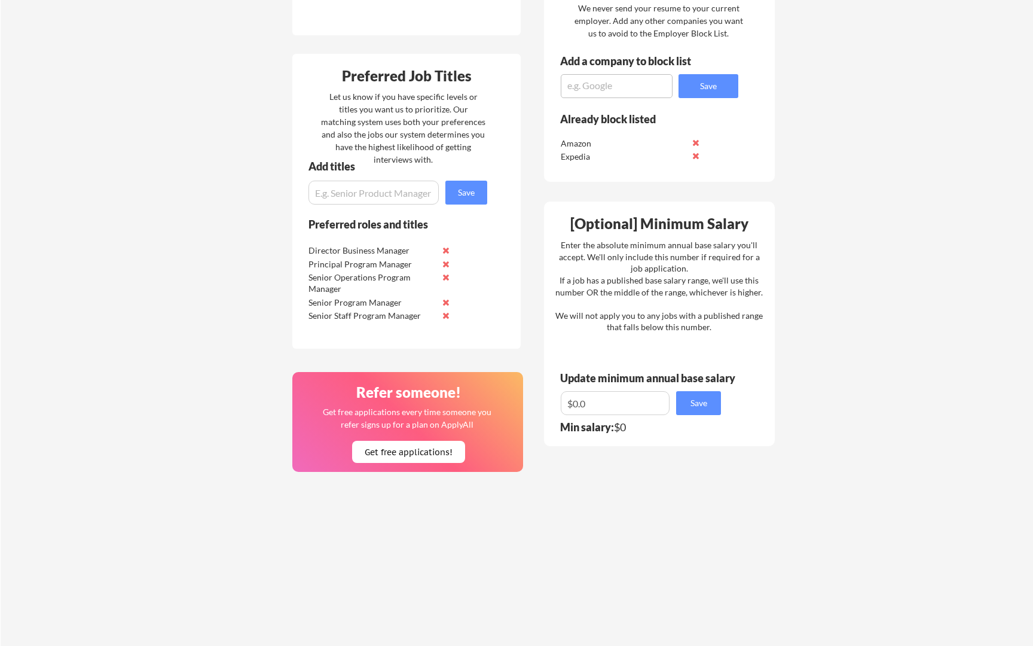
scroll to position [493, 0]
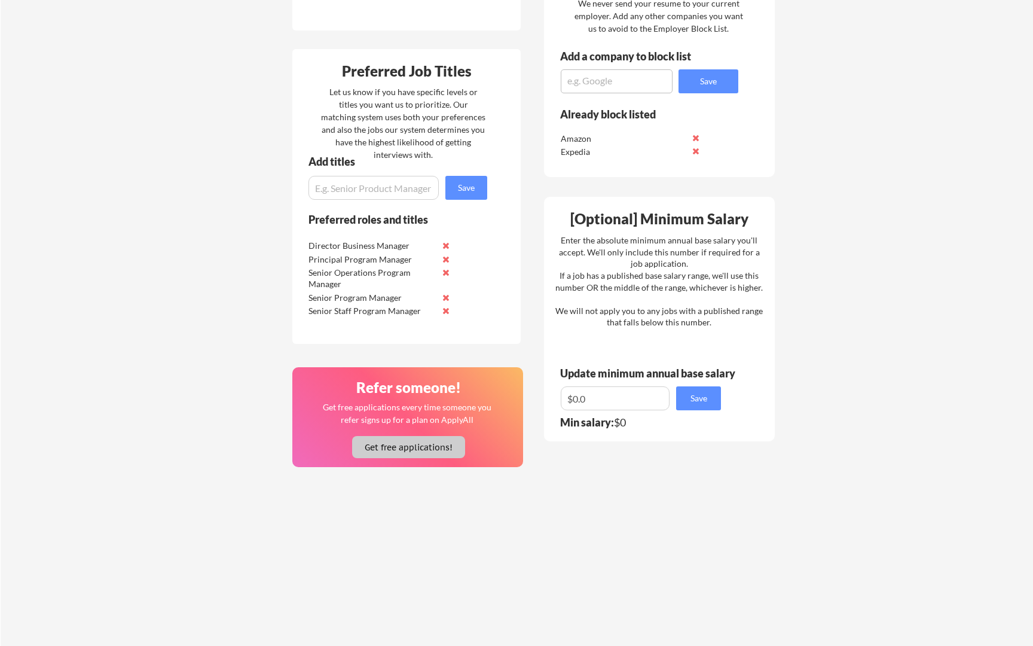
click at [435, 452] on button "Get free applications!" at bounding box center [408, 447] width 113 height 22
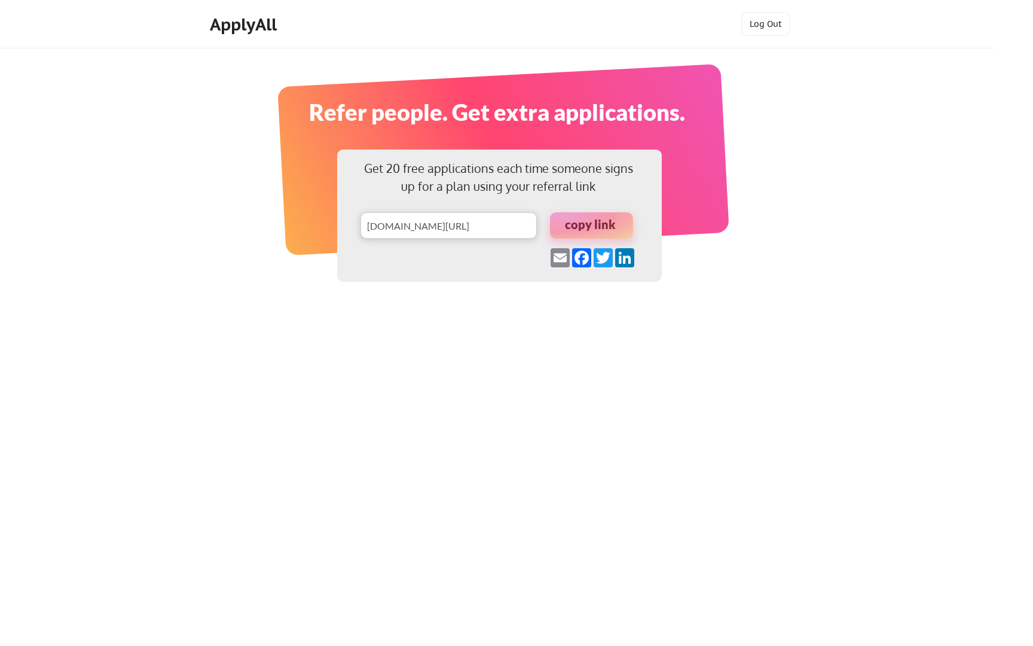
click at [579, 228] on div at bounding box center [591, 225] width 83 height 26
